Goal: Task Accomplishment & Management: Use online tool/utility

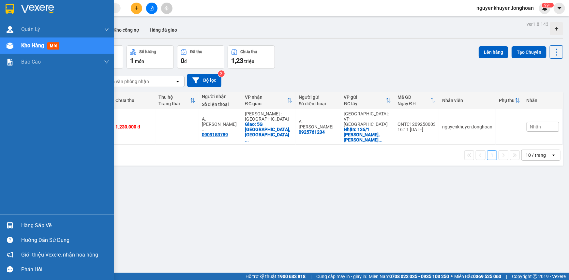
click at [36, 228] on div "Hàng sắp về" at bounding box center [65, 226] width 88 height 10
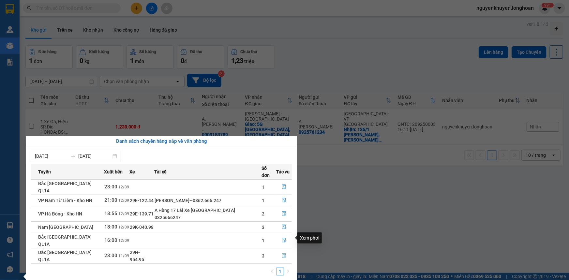
click at [284, 253] on icon "file-done" at bounding box center [284, 255] width 5 height 5
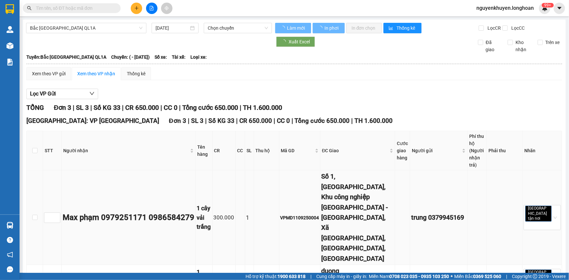
type input "[DATE]"
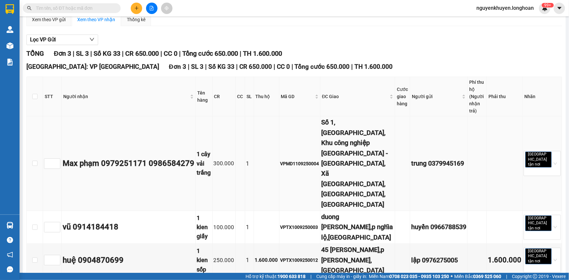
scroll to position [61, 0]
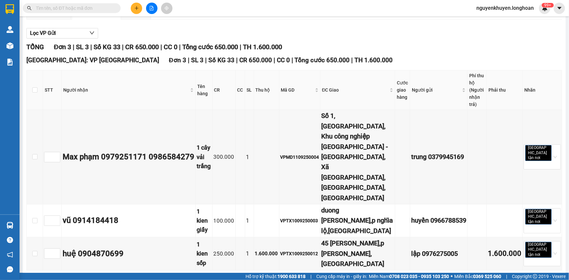
click at [167, 270] on span "In DS" at bounding box center [172, 280] width 10 height 7
click at [35, 91] on input "checkbox" at bounding box center [34, 89] width 5 height 5
checkbox input "true"
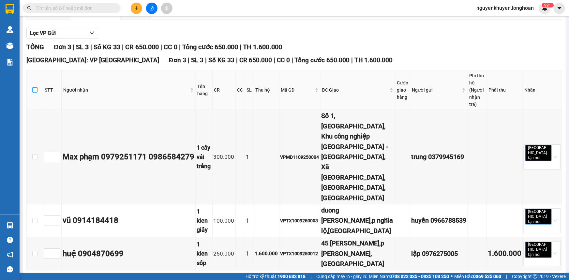
checkbox input "true"
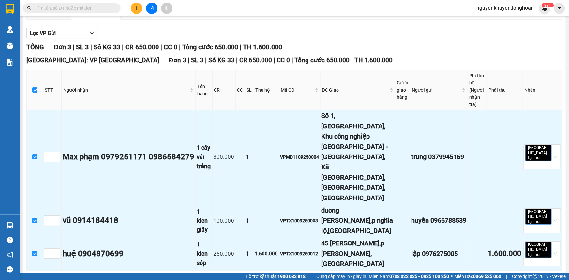
click at [113, 270] on span "Nhập kho nhận" at bounding box center [129, 280] width 32 height 7
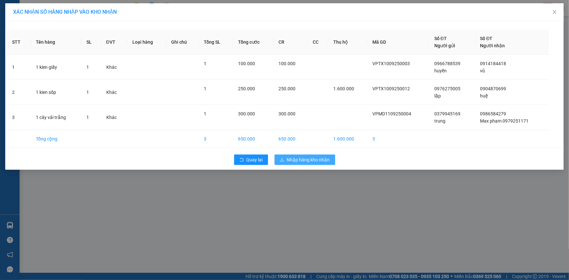
click at [301, 160] on span "Nhập hàng kho nhận" at bounding box center [308, 159] width 43 height 7
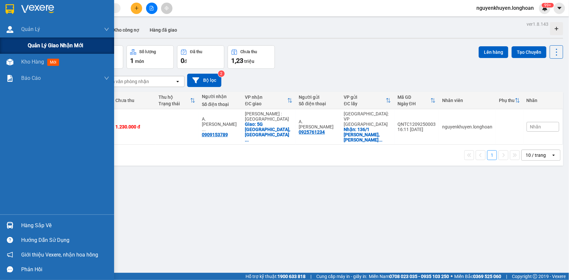
click at [41, 48] on span "Quản lý giao nhận mới" at bounding box center [55, 45] width 55 height 8
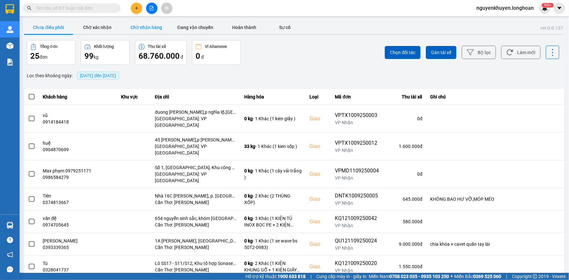
click at [142, 29] on button "Chờ nhận hàng" at bounding box center [146, 27] width 49 height 13
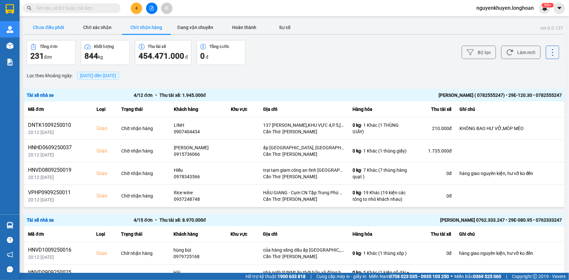
click at [54, 28] on button "Chưa điều phối" at bounding box center [48, 27] width 49 height 13
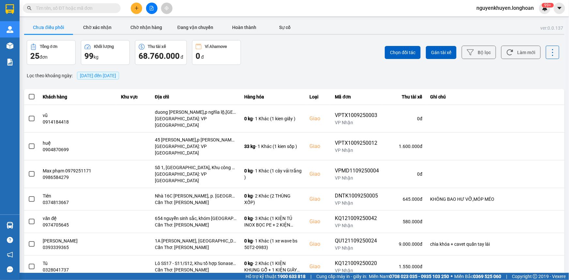
click at [106, 79] on span "[DATE] đến [DATE]" at bounding box center [98, 76] width 42 height 8
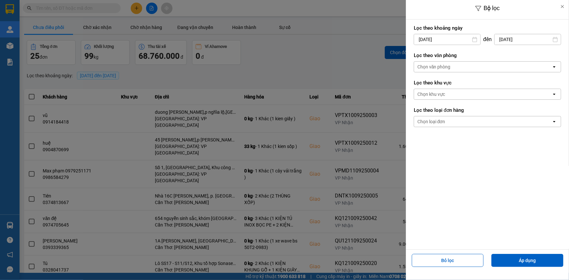
click at [446, 66] on div "Chọn văn phòng" at bounding box center [433, 67] width 33 height 7
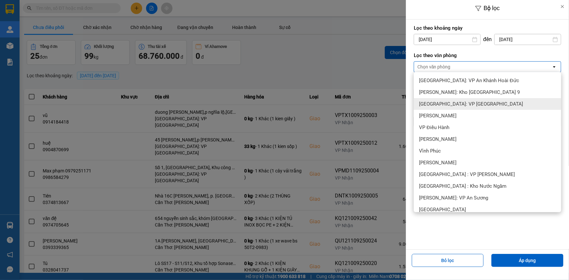
click at [453, 103] on span "[GEOGRAPHIC_DATA]: VP [GEOGRAPHIC_DATA]" at bounding box center [471, 104] width 104 height 7
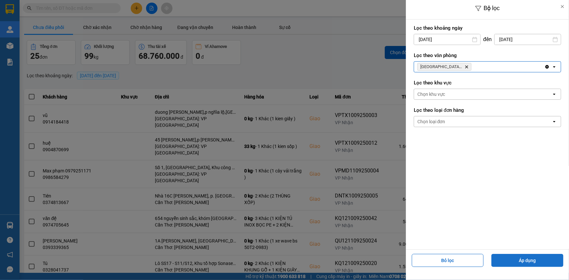
click at [528, 261] on button "Áp dụng" at bounding box center [527, 260] width 72 height 13
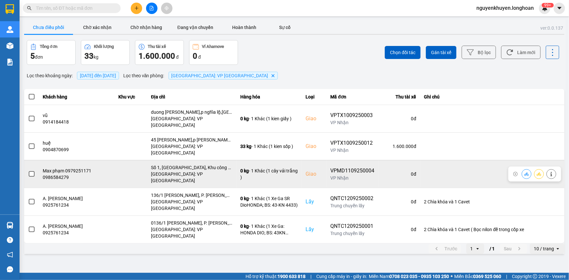
click at [32, 171] on span at bounding box center [32, 174] width 6 height 6
click at [28, 171] on input "checkbox" at bounding box center [28, 171] width 0 height 0
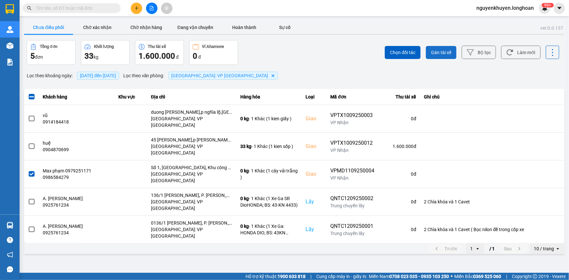
click at [440, 50] on span "Gán tài xế" at bounding box center [441, 52] width 20 height 7
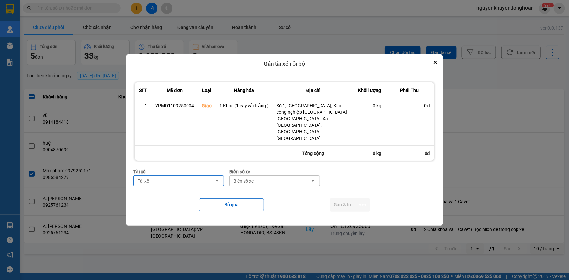
click at [188, 176] on div "Tài xế" at bounding box center [174, 181] width 81 height 10
type input "khuy"
click at [197, 187] on span "0905626747 - [PERSON_NAME] Quảng Ngãi 0905626747" at bounding box center [180, 188] width 82 height 13
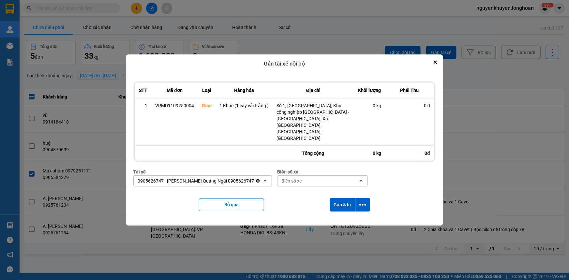
click at [288, 178] on div "Biển số xe" at bounding box center [291, 181] width 20 height 7
type input "92"
click at [307, 185] on div "29E-097.92" at bounding box center [319, 185] width 90 height 12
click at [341, 198] on button "Gán & In" at bounding box center [342, 204] width 25 height 13
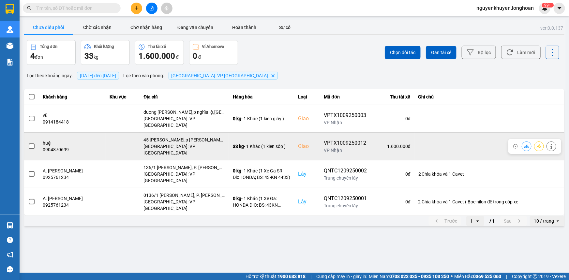
click at [32, 143] on span at bounding box center [32, 146] width 6 height 6
click at [28, 143] on input "checkbox" at bounding box center [28, 143] width 0 height 0
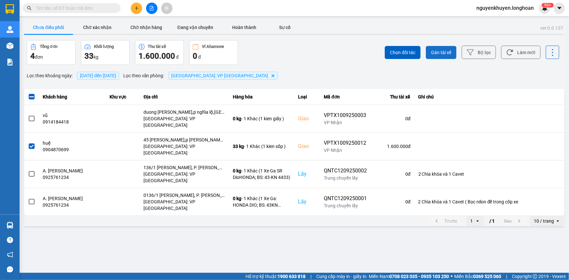
click at [451, 50] on span "Gán tài xế" at bounding box center [441, 52] width 20 height 7
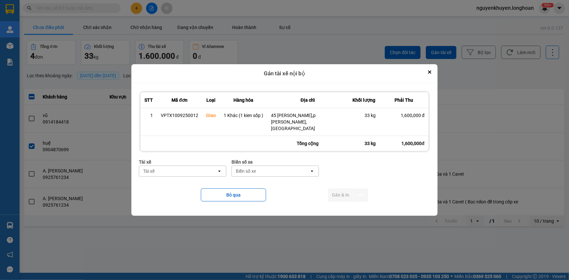
click at [187, 168] on div "Tài xế" at bounding box center [178, 171] width 78 height 10
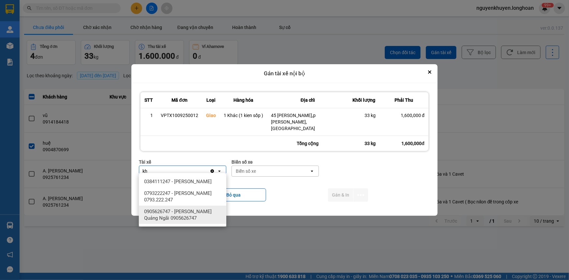
type input "kh"
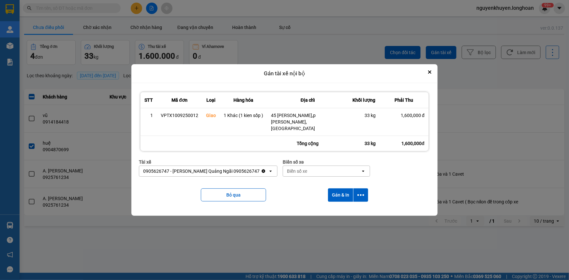
click at [322, 168] on div "Biển số xe" at bounding box center [322, 171] width 78 height 10
type input "92"
click at [338, 191] on button "Gán & In" at bounding box center [340, 194] width 25 height 13
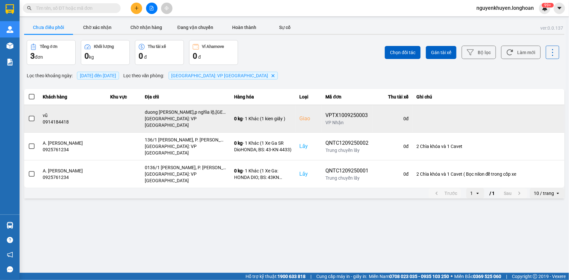
click at [33, 116] on span at bounding box center [32, 119] width 6 height 6
click at [28, 115] on input "checkbox" at bounding box center [28, 115] width 0 height 0
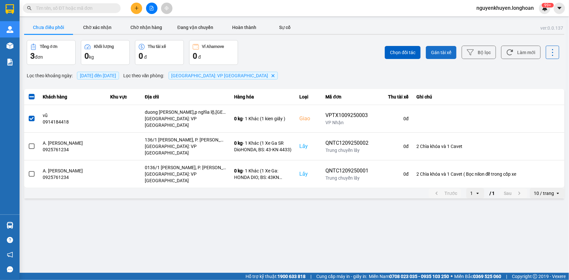
click at [440, 50] on span "Gán tài xế" at bounding box center [441, 52] width 20 height 7
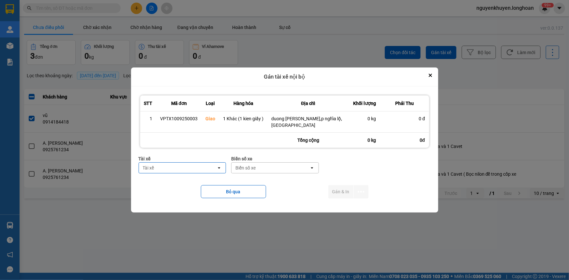
click at [177, 171] on div "Tài xế" at bounding box center [178, 168] width 78 height 10
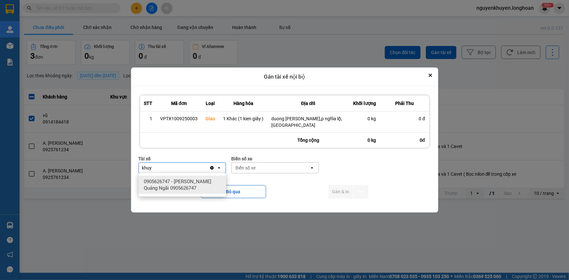
type input "khuy"
click at [174, 186] on span "0905626747 - [PERSON_NAME] Quảng Ngãi 0905626747" at bounding box center [184, 184] width 80 height 13
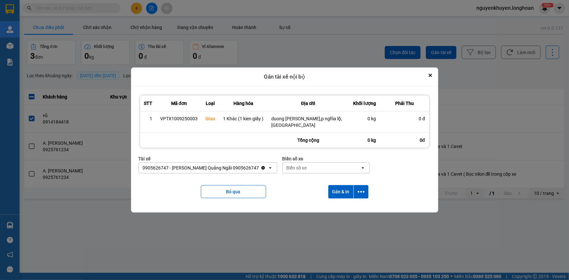
click at [300, 167] on div "Biển số xe" at bounding box center [297, 168] width 20 height 7
type input "92"
click at [299, 181] on span "29E-097.92" at bounding box center [296, 181] width 24 height 7
click at [337, 188] on button "Gán & In" at bounding box center [340, 191] width 25 height 13
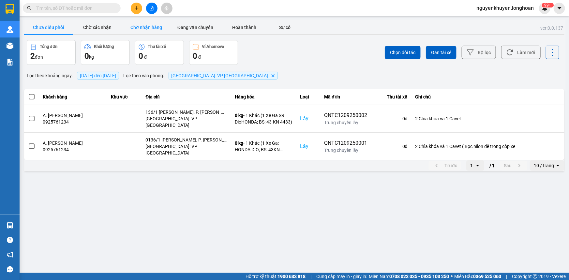
click at [139, 28] on button "Chờ nhận hàng" at bounding box center [146, 27] width 49 height 13
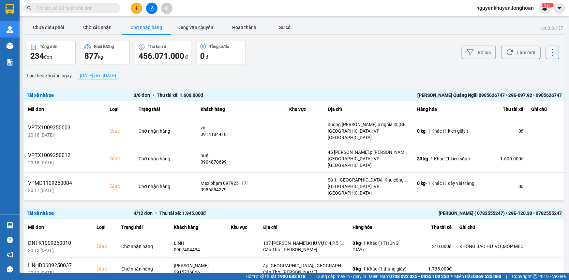
click at [113, 74] on span "[DATE] đến [DATE]" at bounding box center [98, 75] width 36 height 5
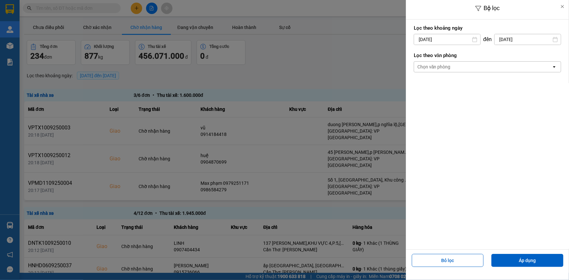
click at [470, 68] on div "Chọn văn phòng" at bounding box center [483, 67] width 138 height 10
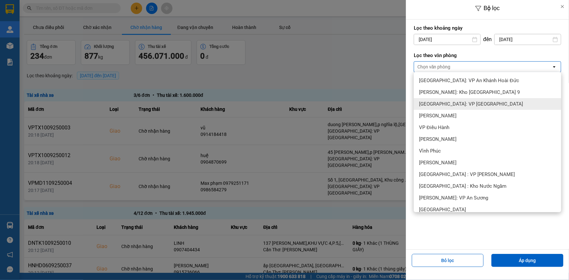
click at [475, 104] on span "[GEOGRAPHIC_DATA]: VP [GEOGRAPHIC_DATA]" at bounding box center [471, 104] width 104 height 7
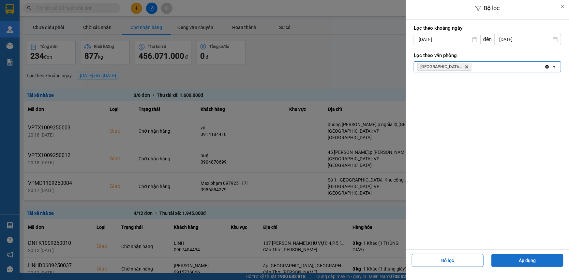
click at [526, 262] on button "Áp dụng" at bounding box center [527, 260] width 72 height 13
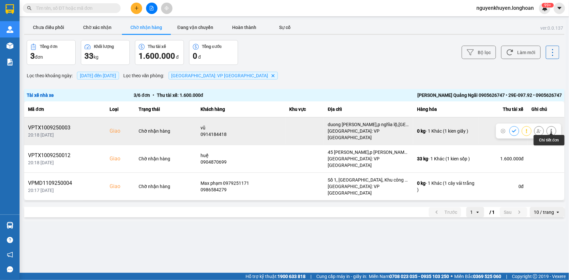
click at [551, 129] on icon at bounding box center [551, 131] width 5 height 5
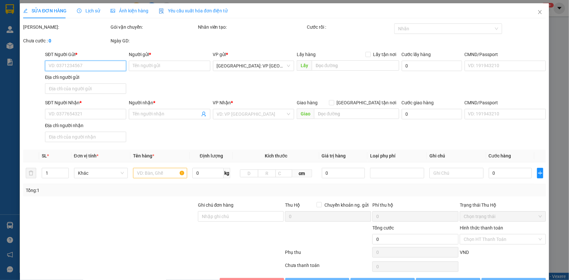
type input "0966788539"
type input "huyền"
type input "0914184418"
type input "vũ"
checkbox input "true"
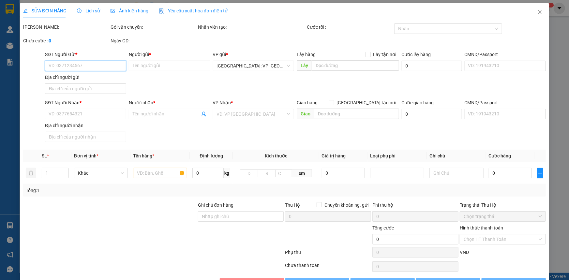
type input "duong [PERSON_NAME],p nghĩa lộ,[GEOGRAPHIC_DATA]"
type input "100.000"
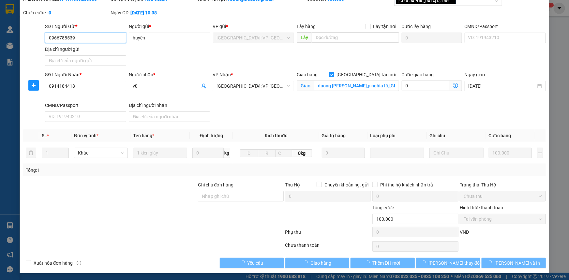
scroll to position [28, 0]
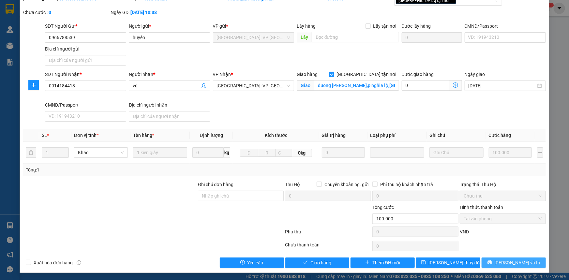
click at [492, 261] on icon "printer" at bounding box center [489, 262] width 5 height 5
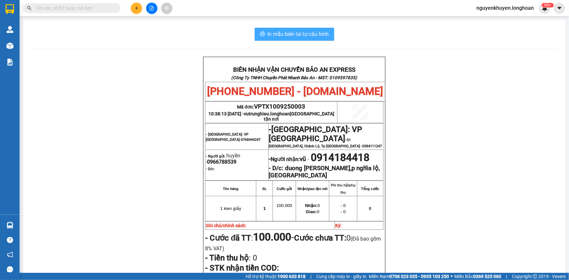
click at [315, 33] on span "In mẫu biên lai tự cấu hình" at bounding box center [298, 34] width 61 height 8
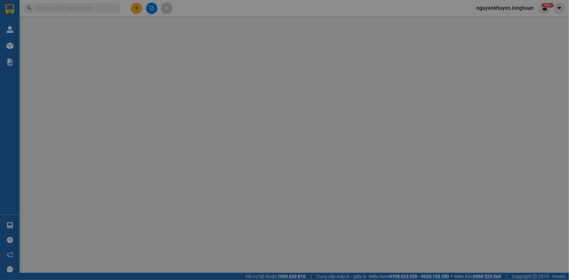
type input "0966788539"
type input "huyền"
type input "0914184418"
type input "vũ"
checkbox input "true"
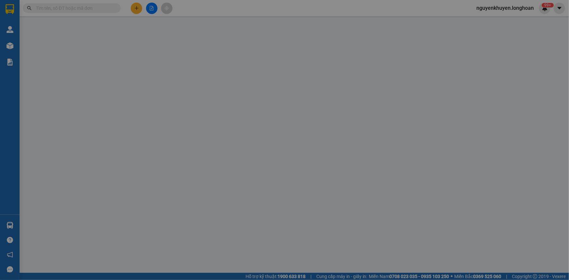
type input "duong [PERSON_NAME],p nghĩa lộ,[GEOGRAPHIC_DATA]"
type input "100.000"
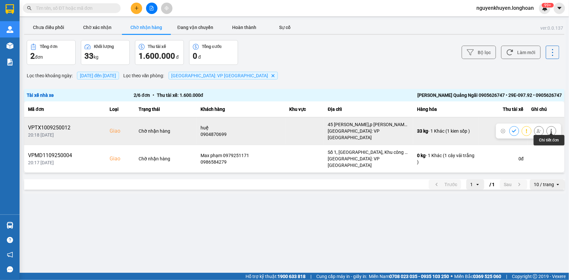
click at [553, 129] on icon at bounding box center [551, 131] width 5 height 5
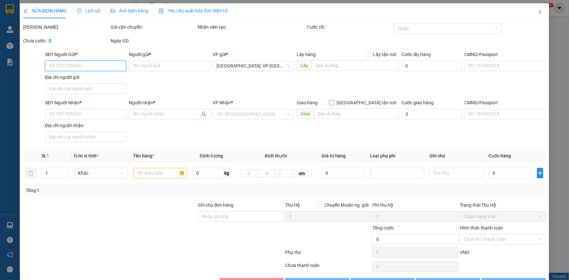
type input "0976275005"
type input "lập"
type input "0904870699"
type input "huệ"
checkbox input "true"
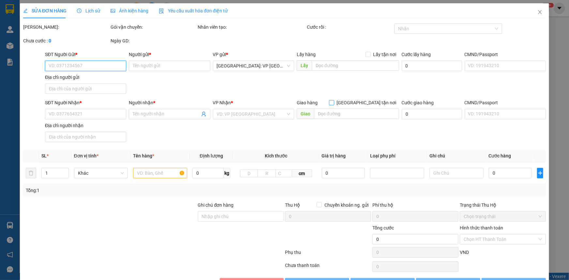
type input "45 [PERSON_NAME],p [PERSON_NAME],[GEOGRAPHIC_DATA]"
type input "250.000"
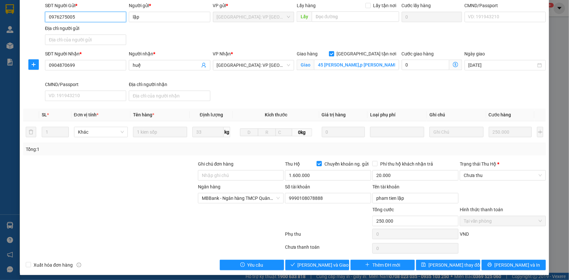
scroll to position [65, 0]
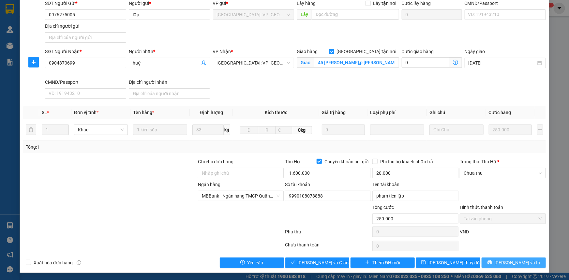
click at [492, 262] on icon "printer" at bounding box center [489, 262] width 5 height 5
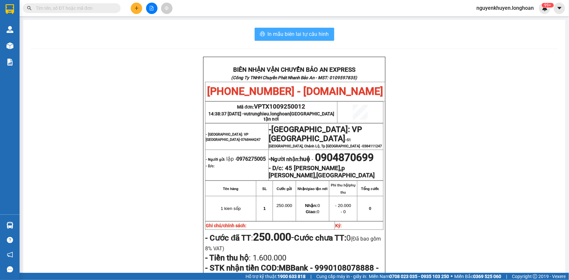
click at [287, 32] on span "In mẫu biên lai tự cấu hình" at bounding box center [298, 34] width 61 height 8
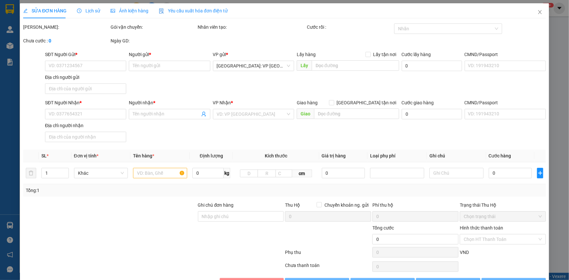
type input "0976275005"
type input "lập"
type input "0904870699"
type input "huệ"
checkbox input "true"
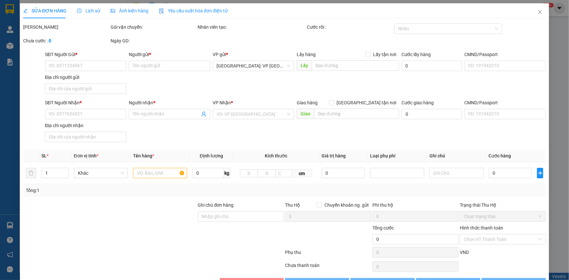
type input "45 [PERSON_NAME],p [PERSON_NAME],[GEOGRAPHIC_DATA]"
type input "250.000"
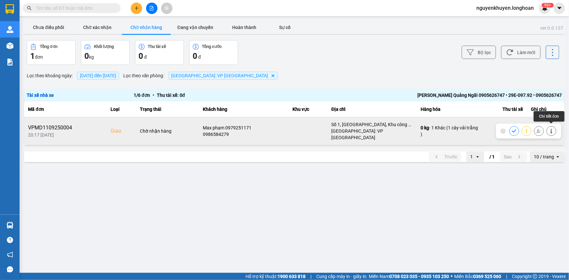
click at [548, 128] on button at bounding box center [551, 130] width 9 height 11
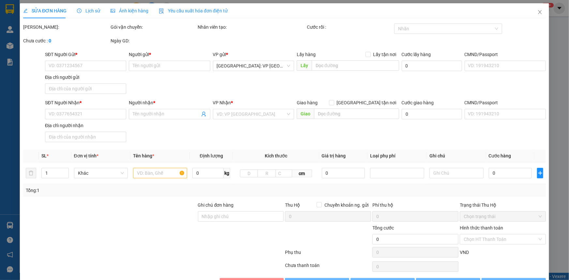
type input "0379945169"
type input "trung"
type input "0986584279"
type input "Max phạm 0979251171"
checkbox input "true"
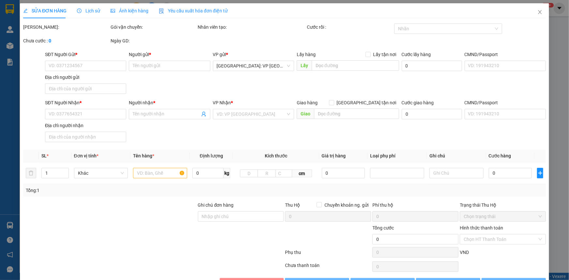
type input "Số 1, [GEOGRAPHIC_DATA], Khu công nghiệp [GEOGRAPHIC_DATA] - [GEOGRAPHIC_DATA],…"
type input "300.000"
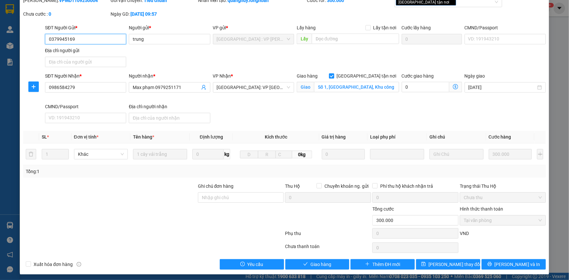
scroll to position [28, 0]
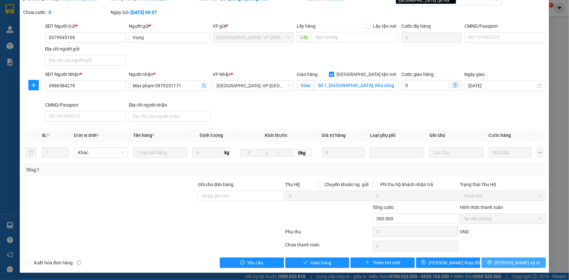
click at [525, 261] on button "[PERSON_NAME] và In" at bounding box center [514, 263] width 64 height 10
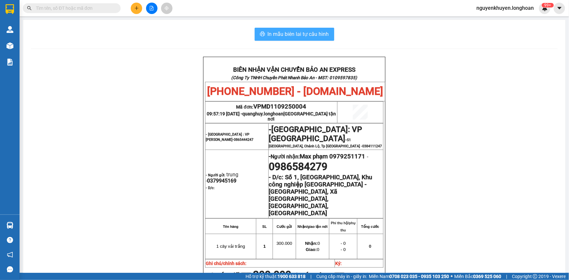
click at [294, 33] on span "In mẫu biên lai tự cấu hình" at bounding box center [298, 34] width 61 height 8
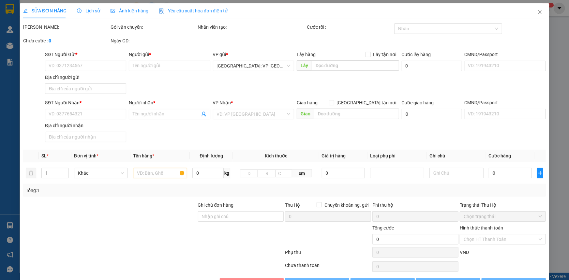
type input "0379945169"
type input "trung"
type input "0986584279"
type input "Max phạm 0979251171"
checkbox input "true"
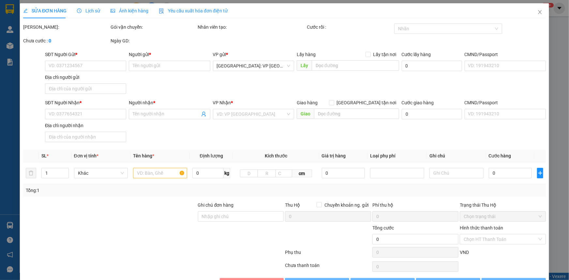
type input "Số 1, [GEOGRAPHIC_DATA], Khu công nghiệp [GEOGRAPHIC_DATA] - [GEOGRAPHIC_DATA],…"
type input "300.000"
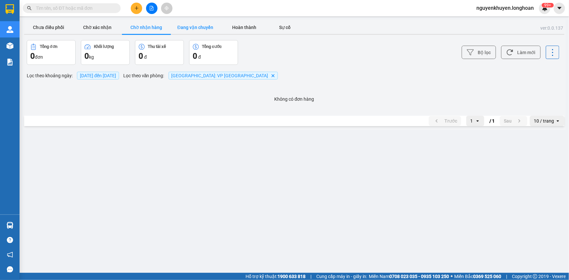
click at [207, 27] on button "Đang vận chuyển" at bounding box center [195, 27] width 49 height 13
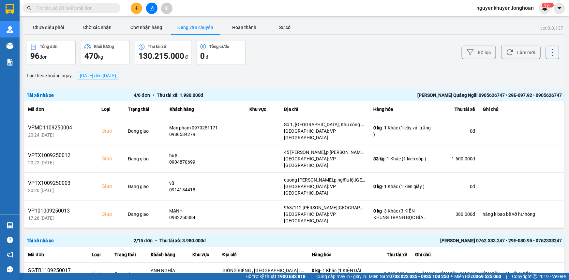
click at [116, 77] on span "[DATE] đến [DATE]" at bounding box center [98, 75] width 36 height 5
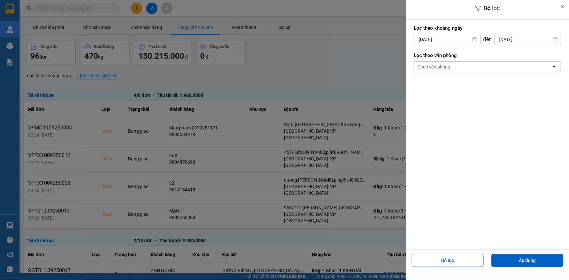
click at [468, 67] on div "Chọn văn phòng" at bounding box center [483, 67] width 138 height 10
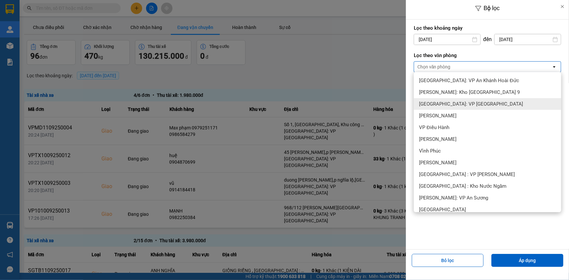
click at [473, 105] on span "[GEOGRAPHIC_DATA]: VP [GEOGRAPHIC_DATA]" at bounding box center [471, 104] width 104 height 7
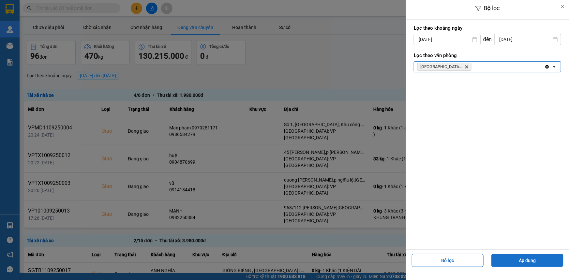
click at [525, 263] on button "Áp dụng" at bounding box center [527, 260] width 72 height 13
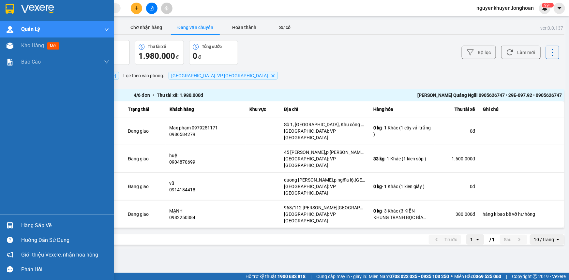
click at [41, 226] on div "Hàng sắp về" at bounding box center [65, 226] width 88 height 10
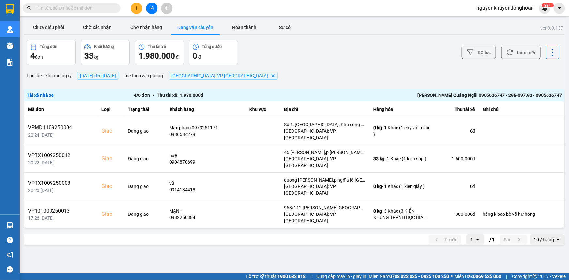
click at [390, 235] on section "Kết quả tìm kiếm ( 0 ) Bộ lọc No Data nguyenkhuyen.longhoan 99+ [PERSON_NAME] l…" at bounding box center [284, 140] width 569 height 280
click at [52, 29] on button "Chưa điều phối" at bounding box center [48, 27] width 49 height 13
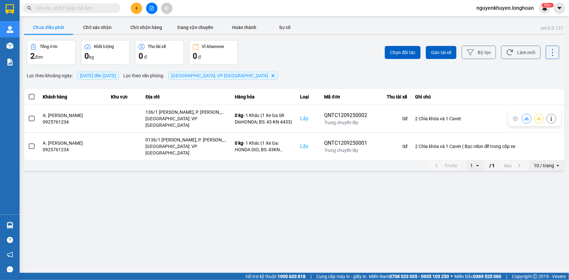
drag, startPoint x: 398, startPoint y: 117, endPoint x: 363, endPoint y: 193, distance: 83.3
click at [363, 193] on main "ver: 0.0.137 Chưa điều phối Chờ xác nhận Chờ nhận hàng Đang vận chuyển Hoàn thà…" at bounding box center [284, 136] width 569 height 273
click at [289, 26] on button "Sự cố" at bounding box center [285, 27] width 33 height 13
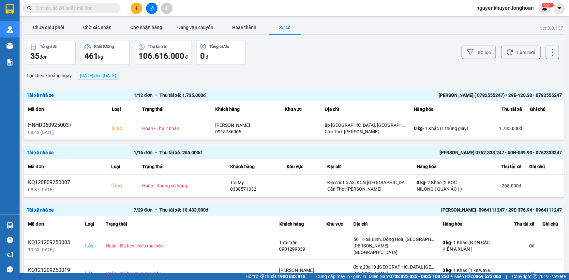
click at [106, 75] on span "[DATE] đến [DATE]" at bounding box center [98, 75] width 36 height 5
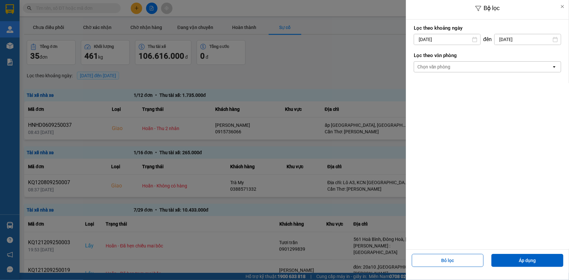
click at [442, 64] on div "Chọn văn phòng" at bounding box center [433, 67] width 33 height 7
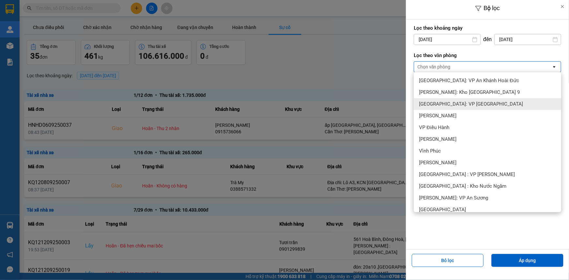
click at [449, 100] on div "[GEOGRAPHIC_DATA]: VP [GEOGRAPHIC_DATA]" at bounding box center [487, 104] width 147 height 12
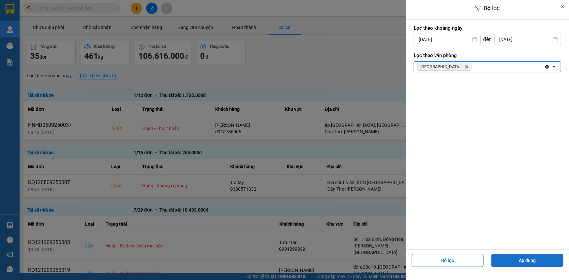
click at [519, 263] on button "Áp dụng" at bounding box center [527, 260] width 72 height 13
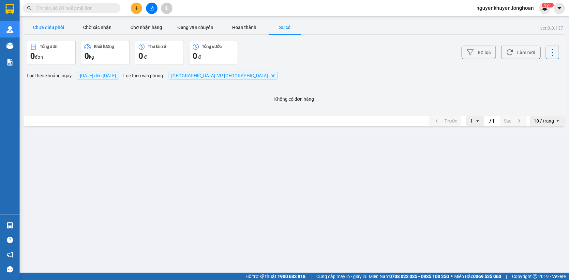
click at [41, 29] on button "Chưa điều phối" at bounding box center [48, 27] width 49 height 13
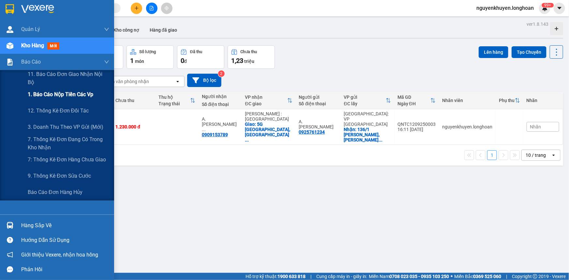
click at [52, 96] on span "1. Báo cáo nộp tiền các vp" at bounding box center [61, 94] width 66 height 8
